Goal: Find specific page/section: Find specific page/section

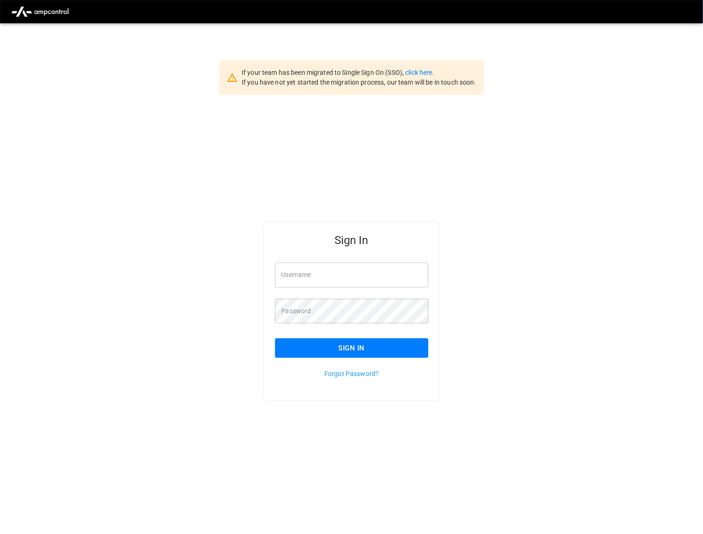
type input "*********"
click at [343, 340] on button "Sign In" at bounding box center [351, 348] width 153 height 20
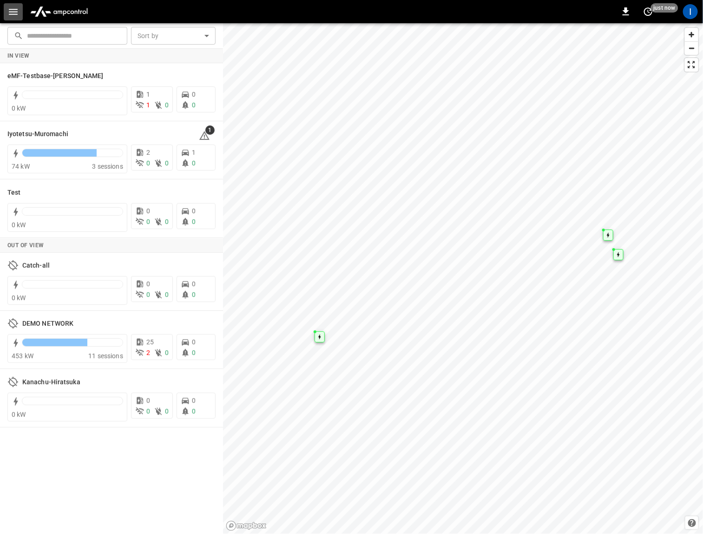
click at [9, 12] on icon "button" at bounding box center [13, 12] width 9 height 6
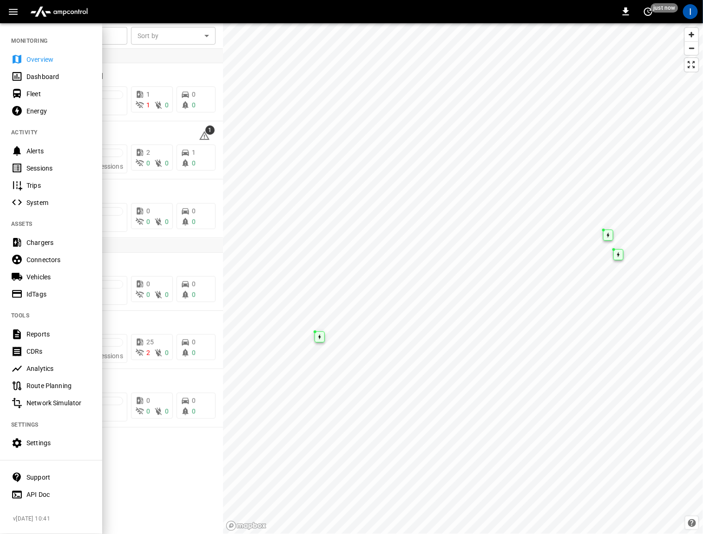
click at [36, 169] on div "Sessions" at bounding box center [58, 168] width 65 height 9
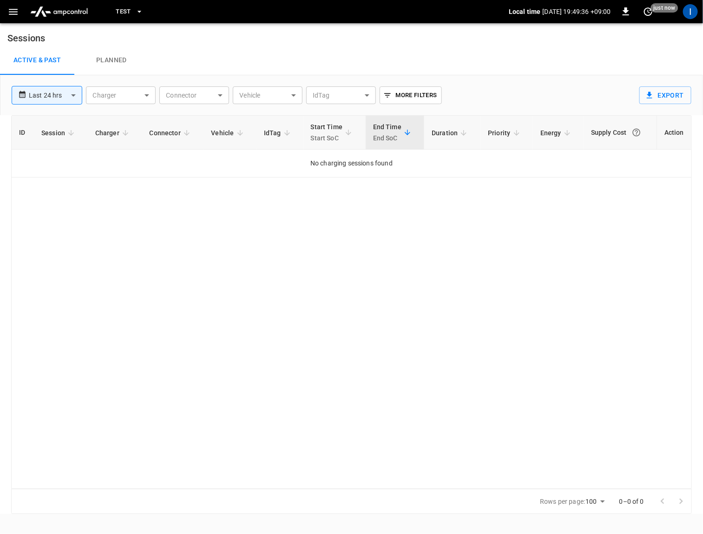
click at [125, 10] on span "Test" at bounding box center [123, 12] width 15 height 11
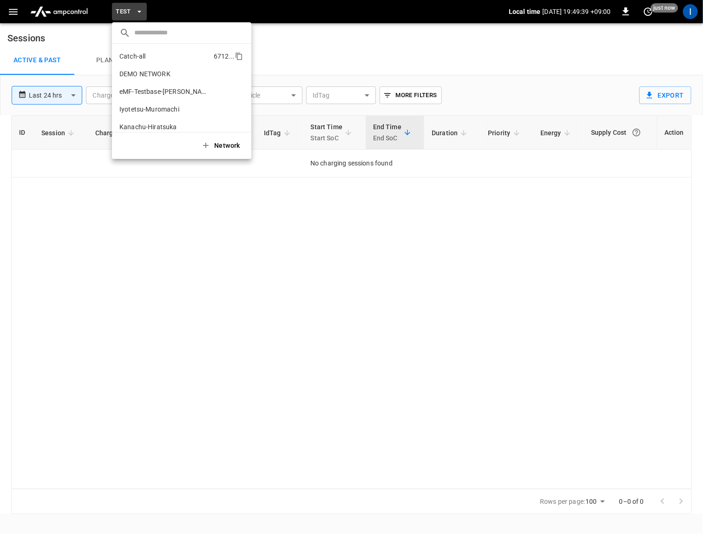
scroll to position [25, 0]
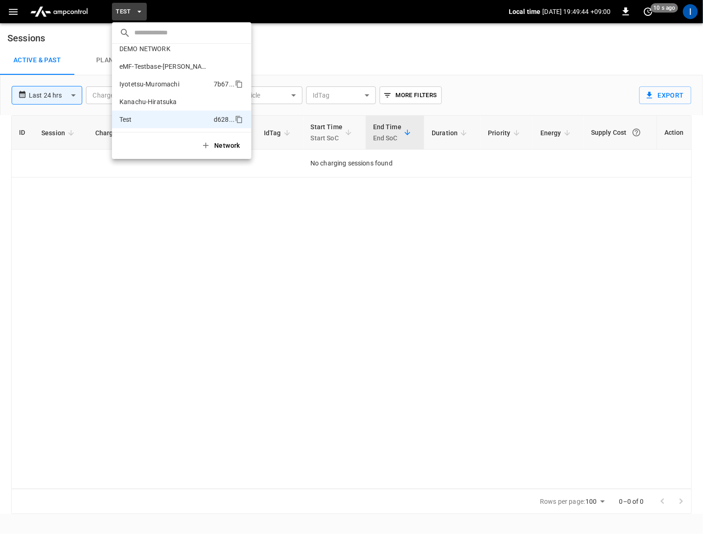
click at [163, 86] on p "Iyotetsu-Muromachi" at bounding box center [149, 83] width 60 height 9
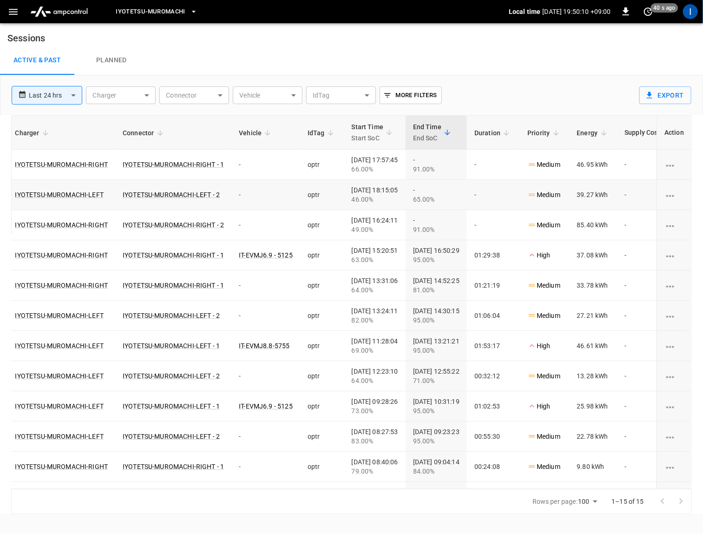
scroll to position [0, 0]
